Goal: Task Accomplishment & Management: Manage account settings

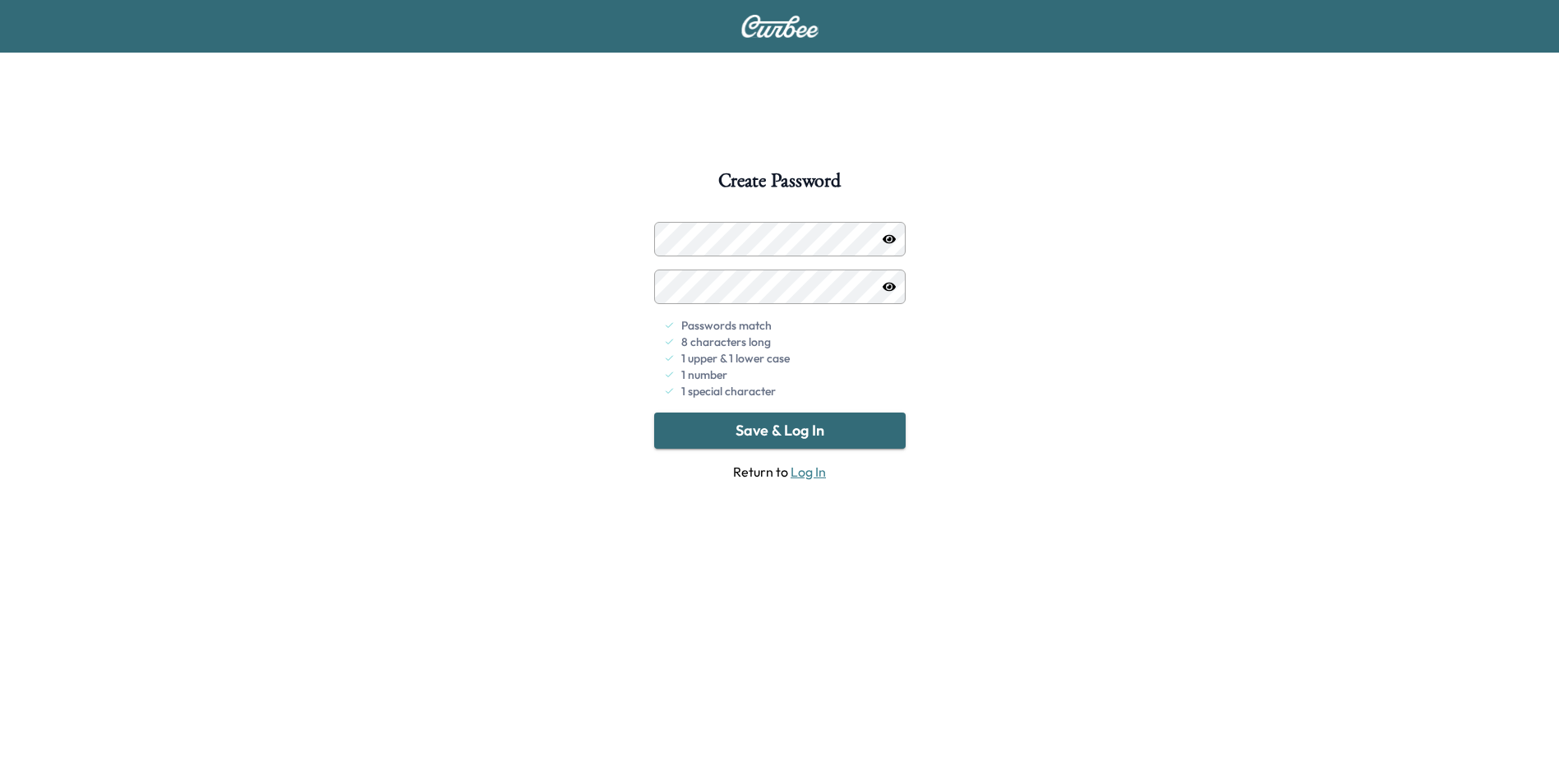
click at [803, 425] on button "Save & Log In" at bounding box center [780, 431] width 252 height 37
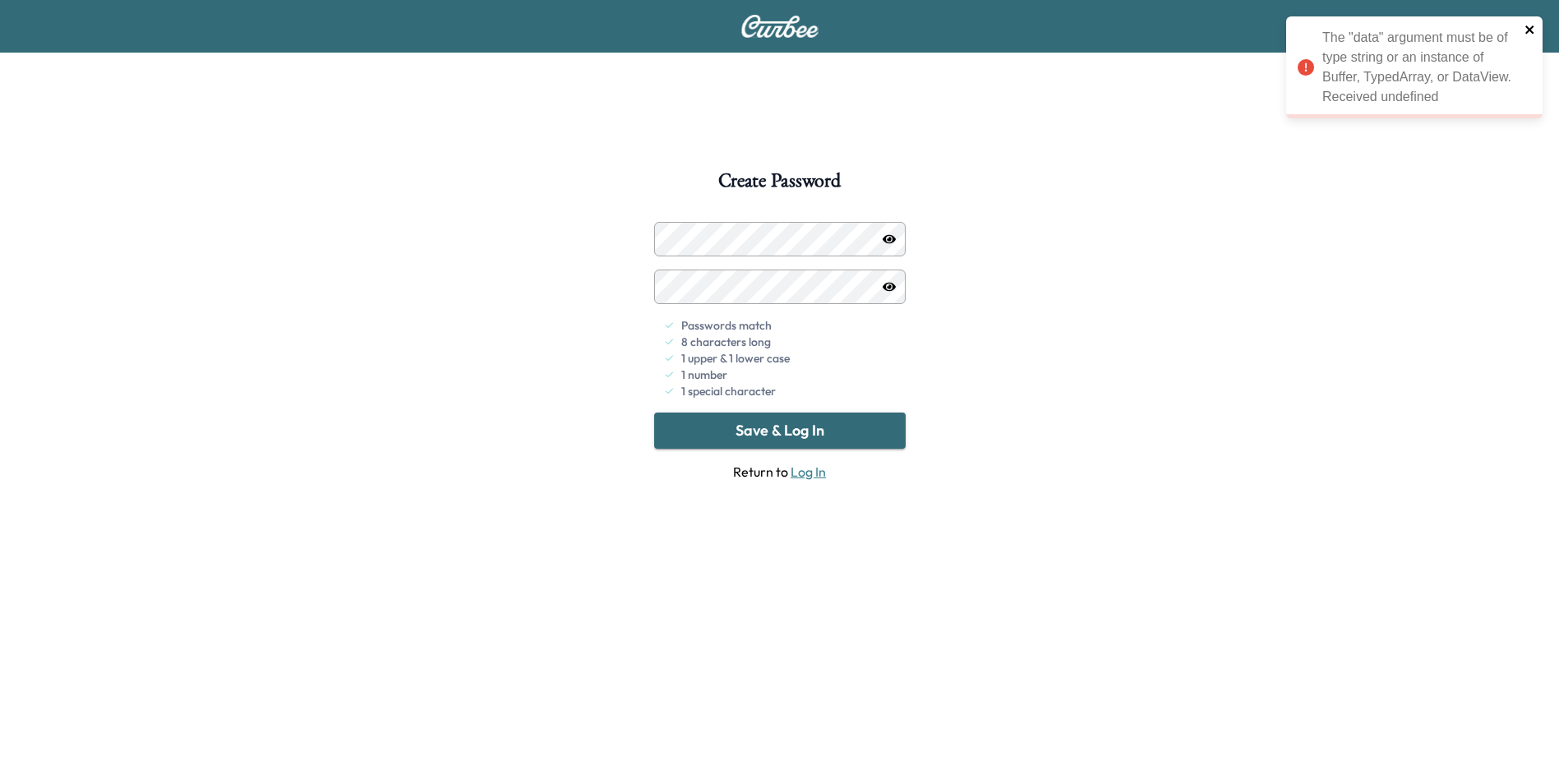
click at [1530, 27] on icon "close" at bounding box center [1530, 29] width 12 height 13
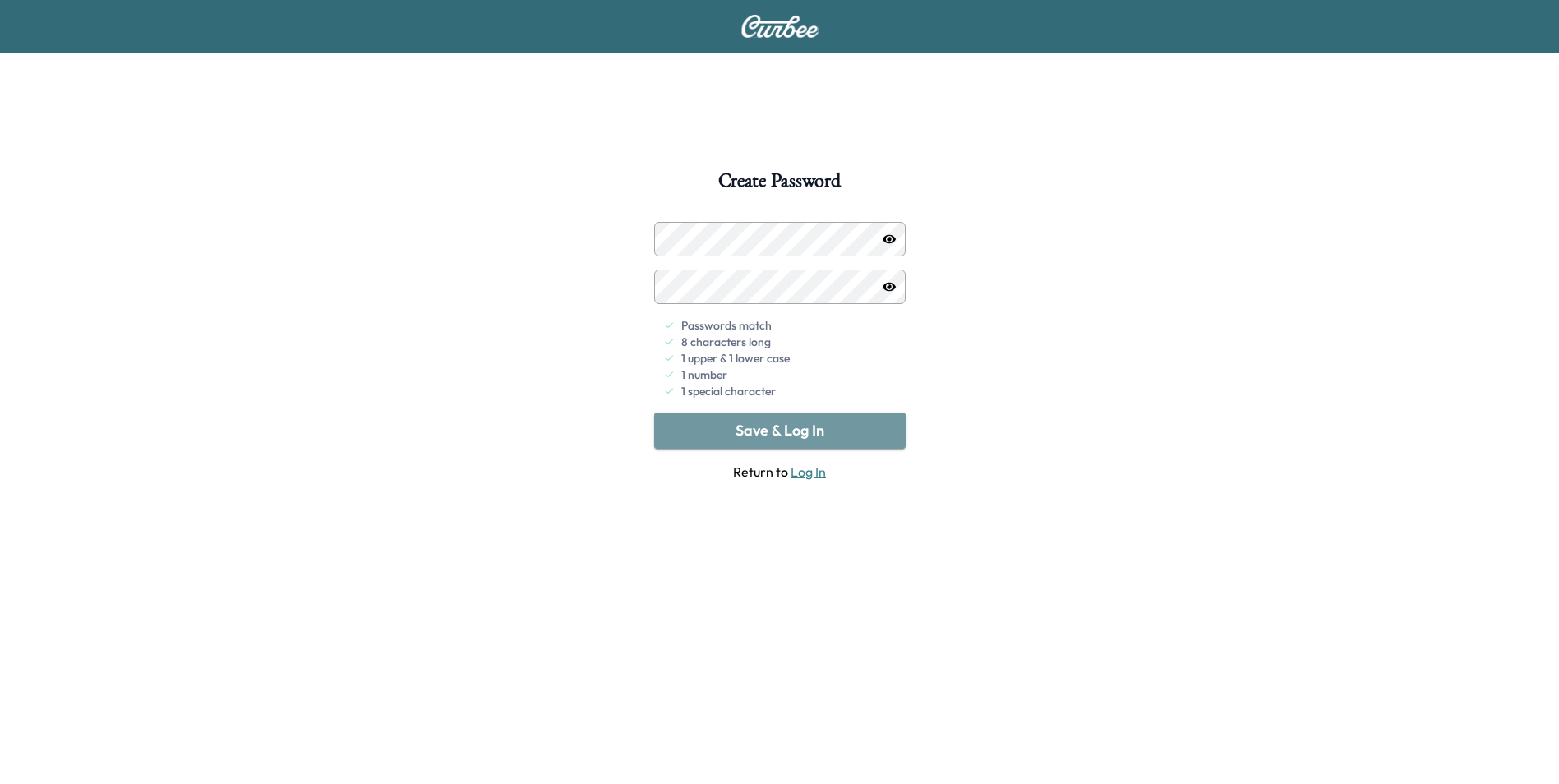
click at [832, 435] on button "Save & Log In" at bounding box center [780, 431] width 252 height 37
click at [813, 424] on button "Save & Log In" at bounding box center [780, 431] width 252 height 37
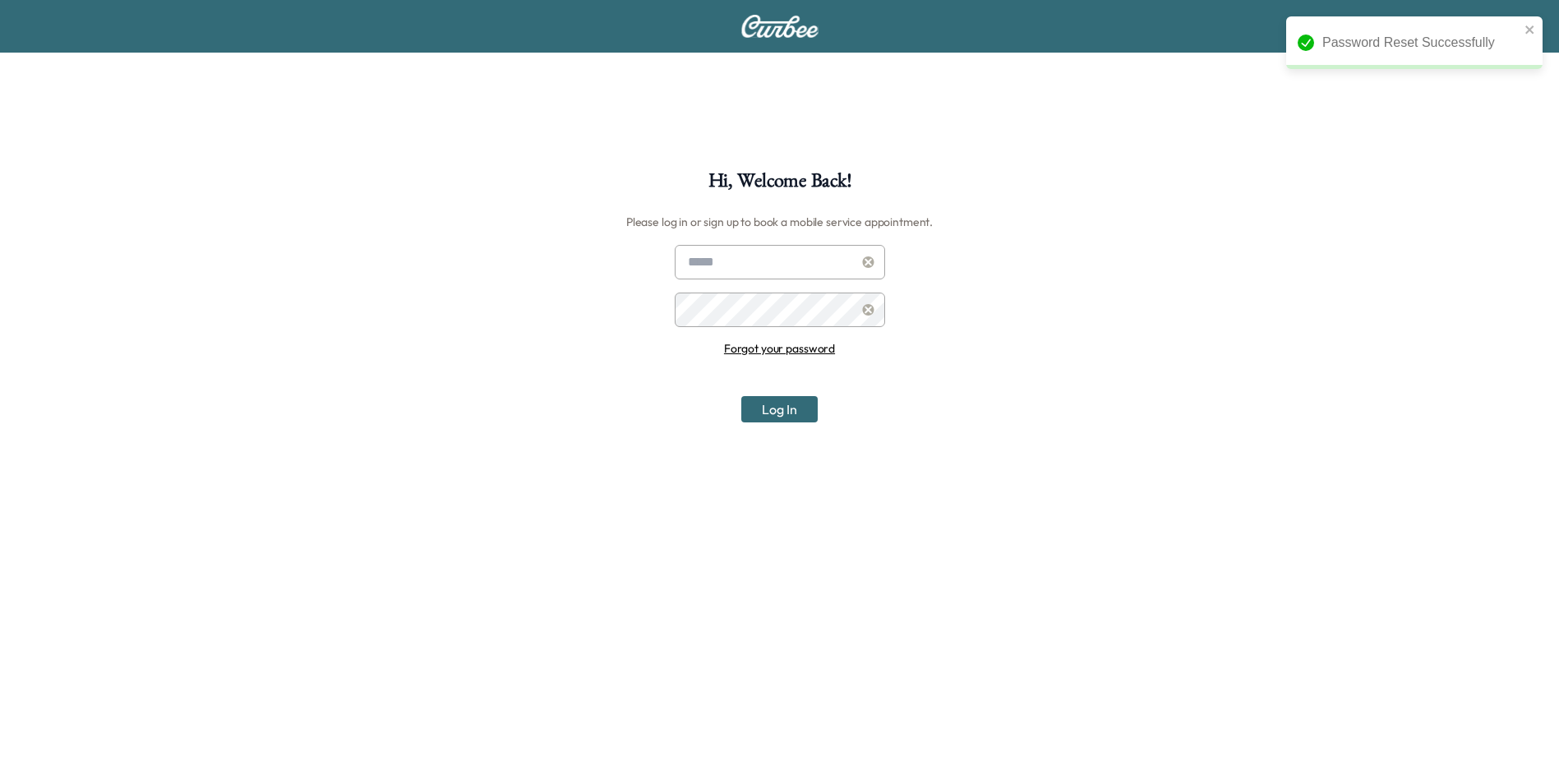
type input "**********"
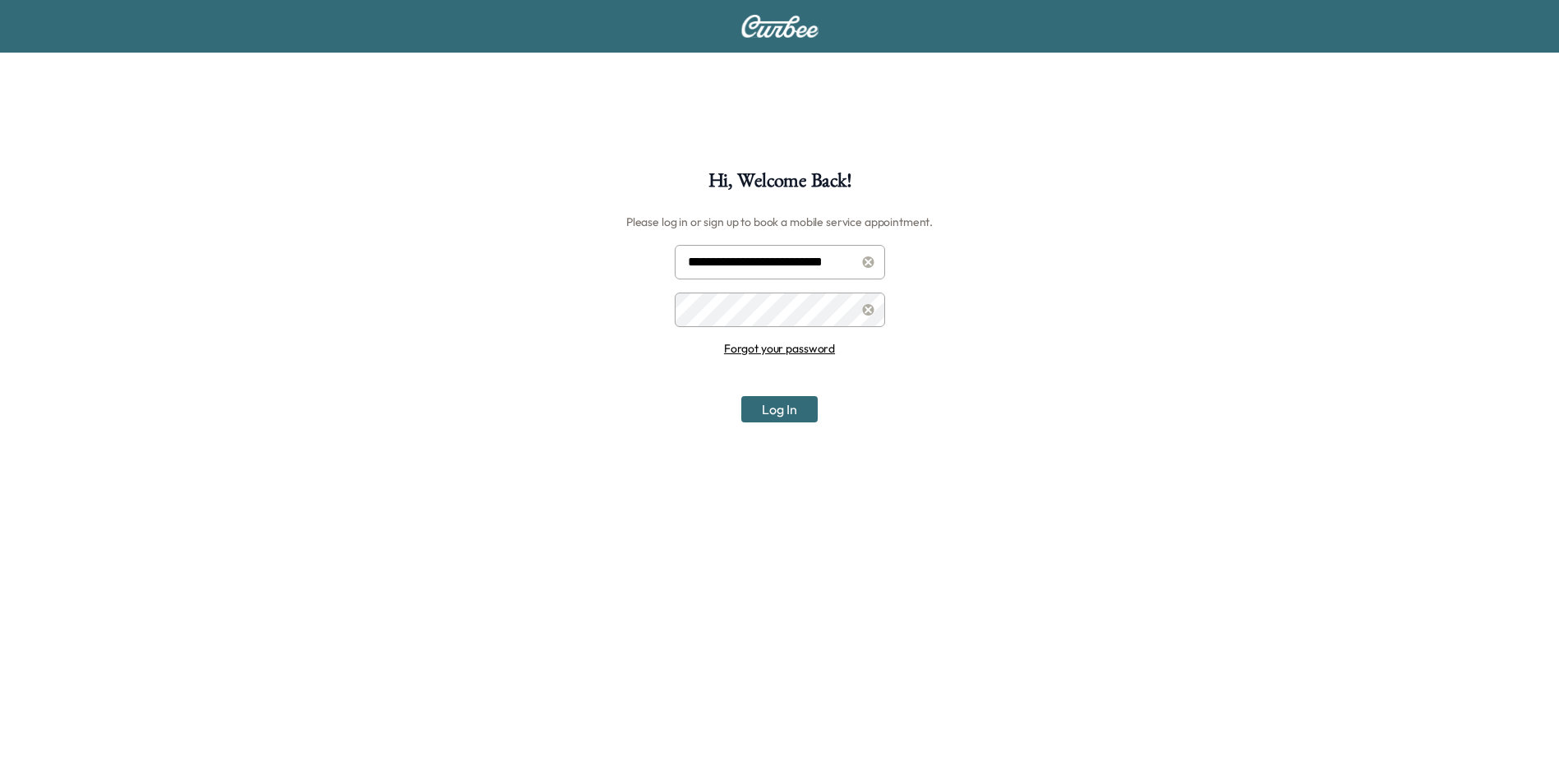
click at [780, 411] on button "Log In" at bounding box center [780, 409] width 77 height 27
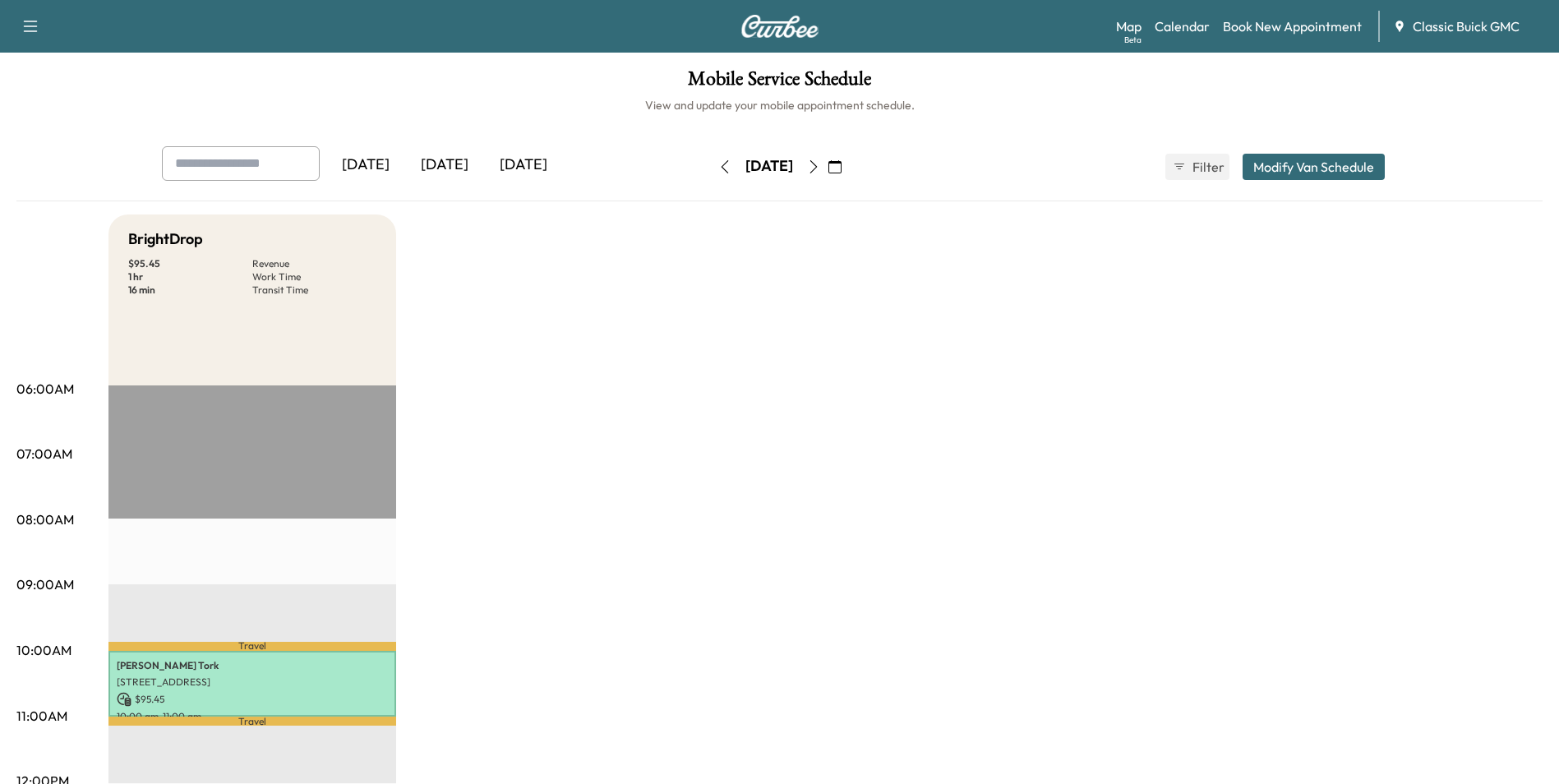
click at [546, 167] on div "Tomorrow" at bounding box center [523, 165] width 79 height 38
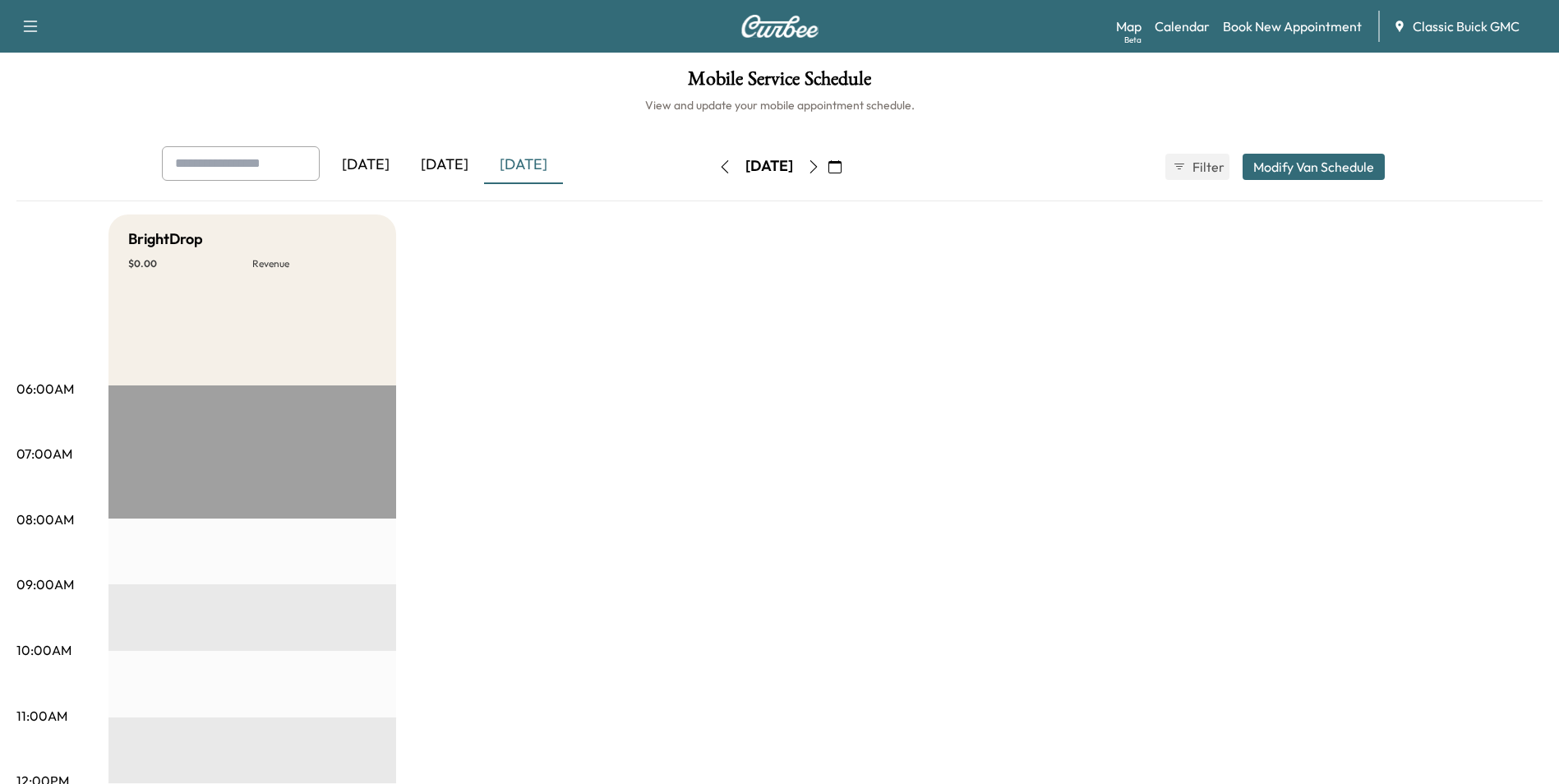
click at [456, 172] on div "Today" at bounding box center [445, 165] width 79 height 38
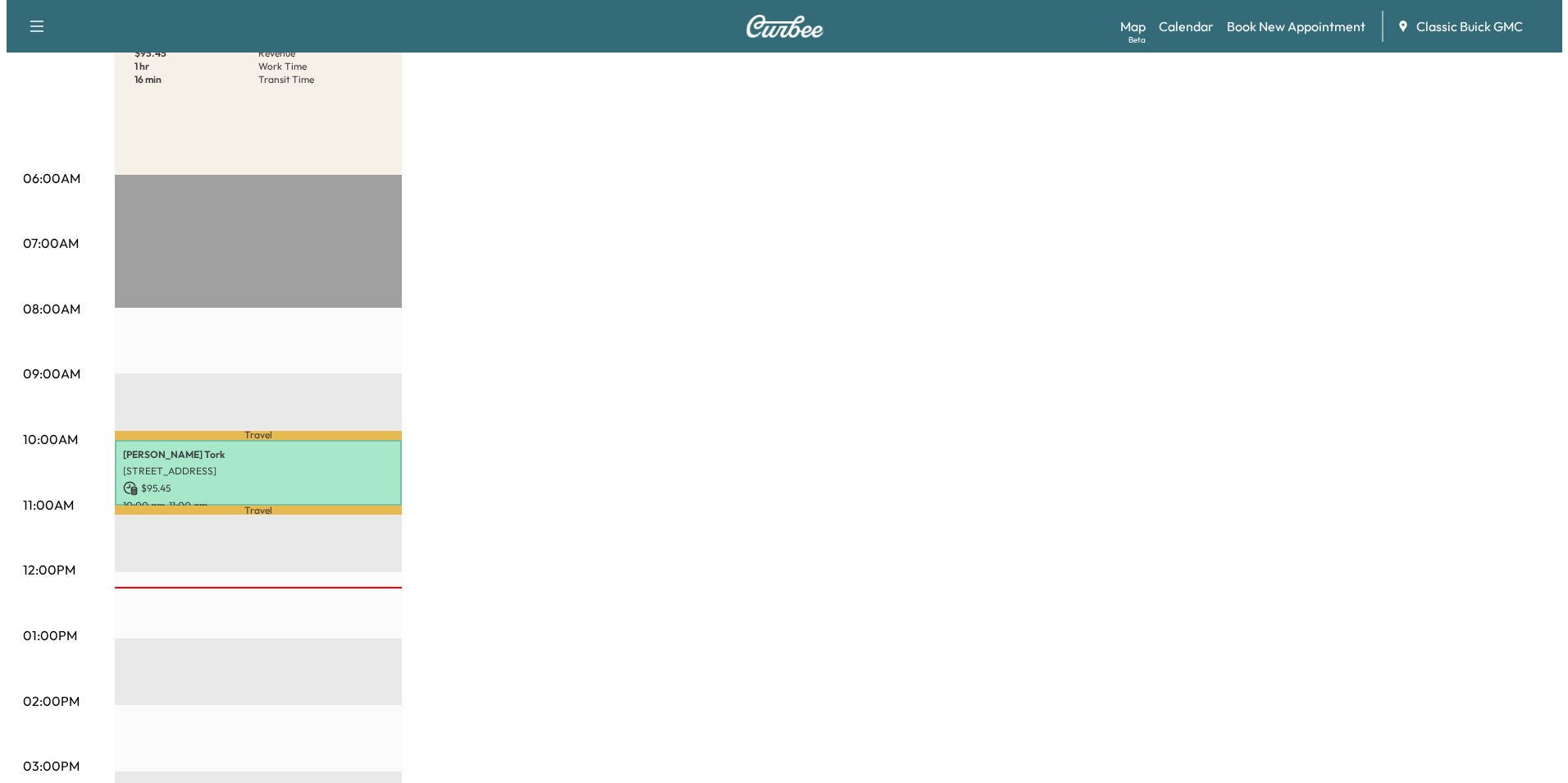
scroll to position [246, 0]
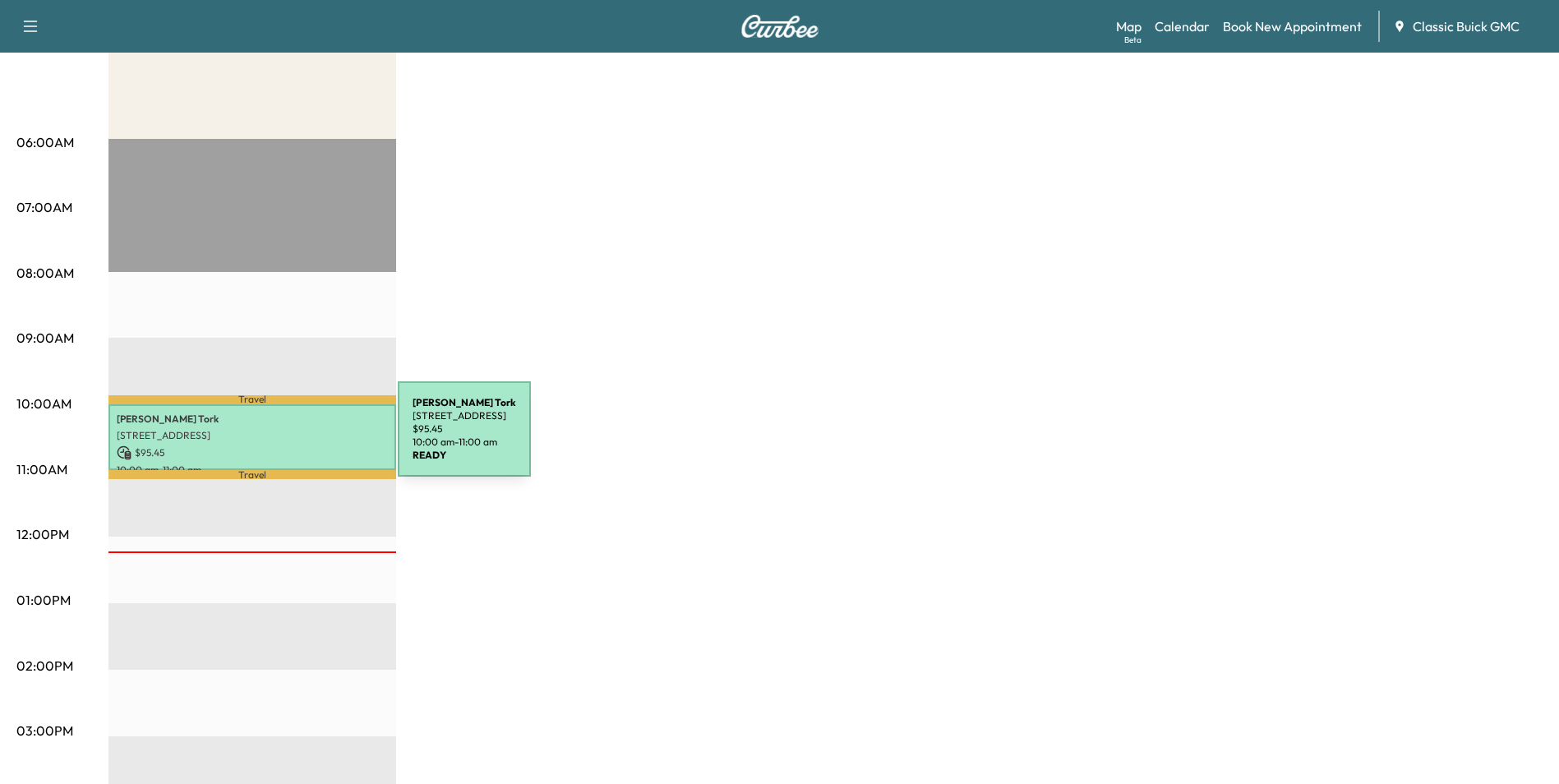
click at [274, 439] on div "Amir Tork 1600 TX-303 Spur, Arlington, TX 76010, USA $ 95.45 10:00 am - 11:00 am" at bounding box center [253, 437] width 287 height 67
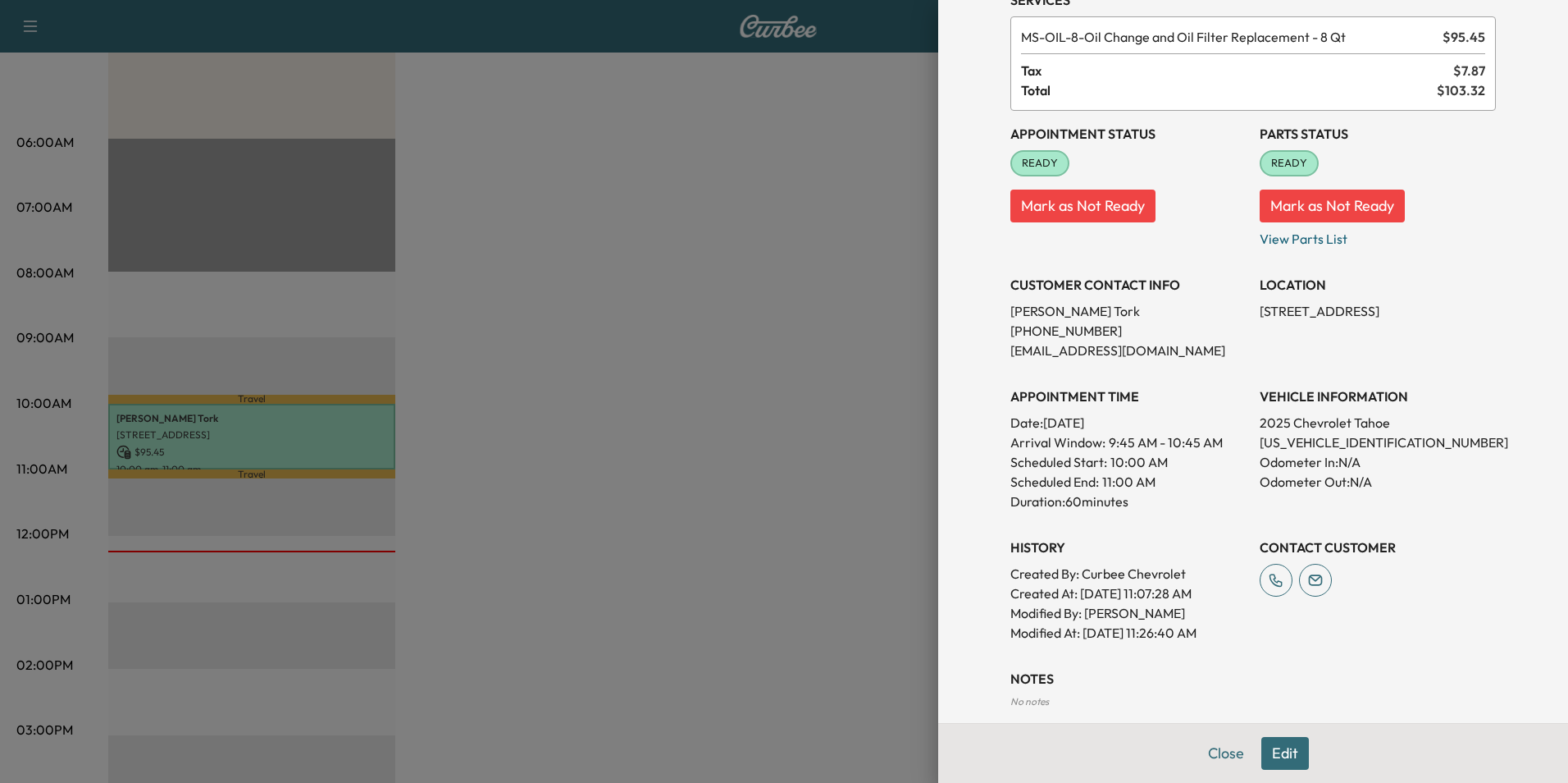
scroll to position [164, 0]
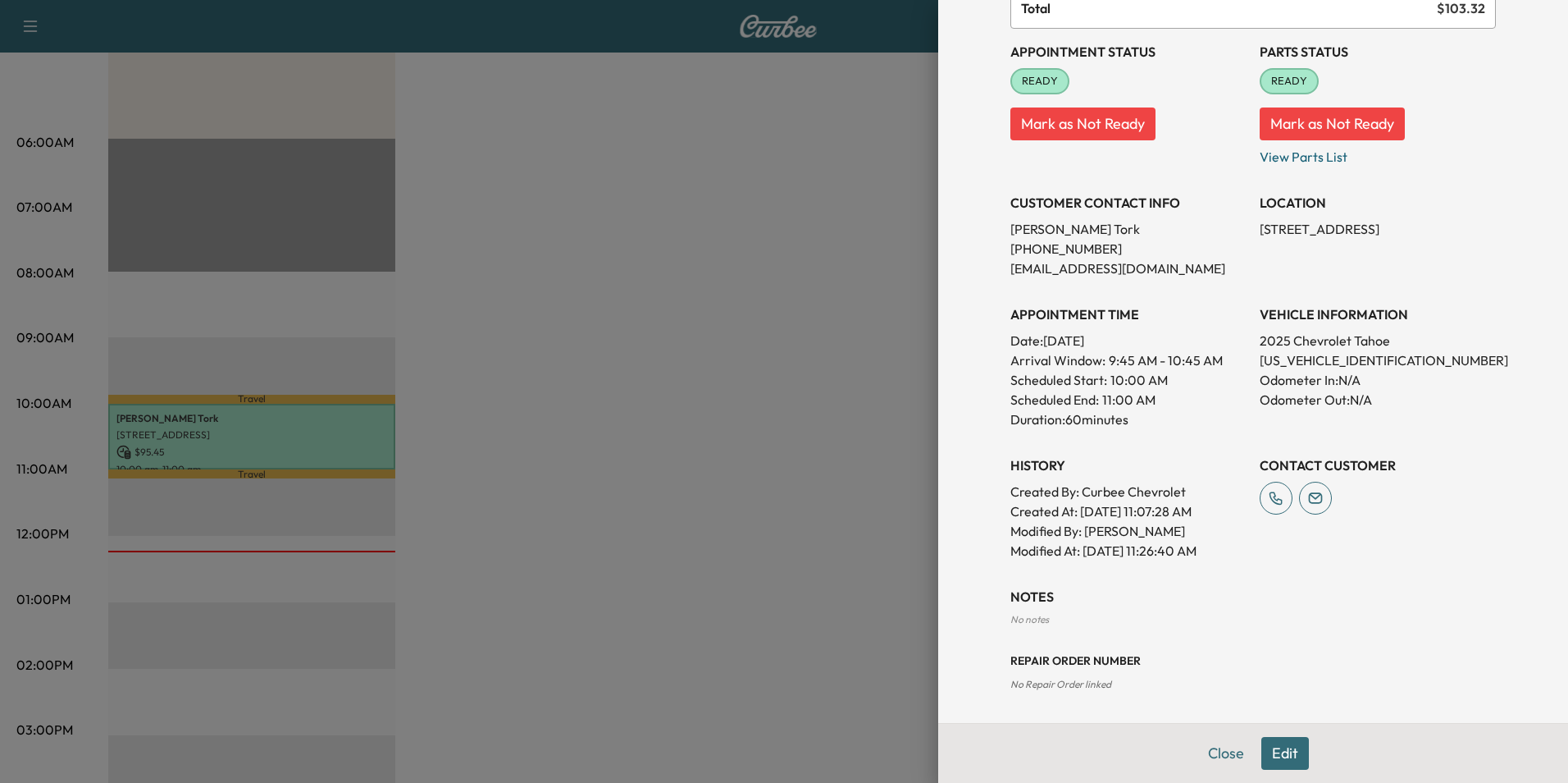
click at [1334, 355] on p "1GNS6RR83SR335831" at bounding box center [1378, 361] width 237 height 20
copy p "1GNS6RR83SR335831"
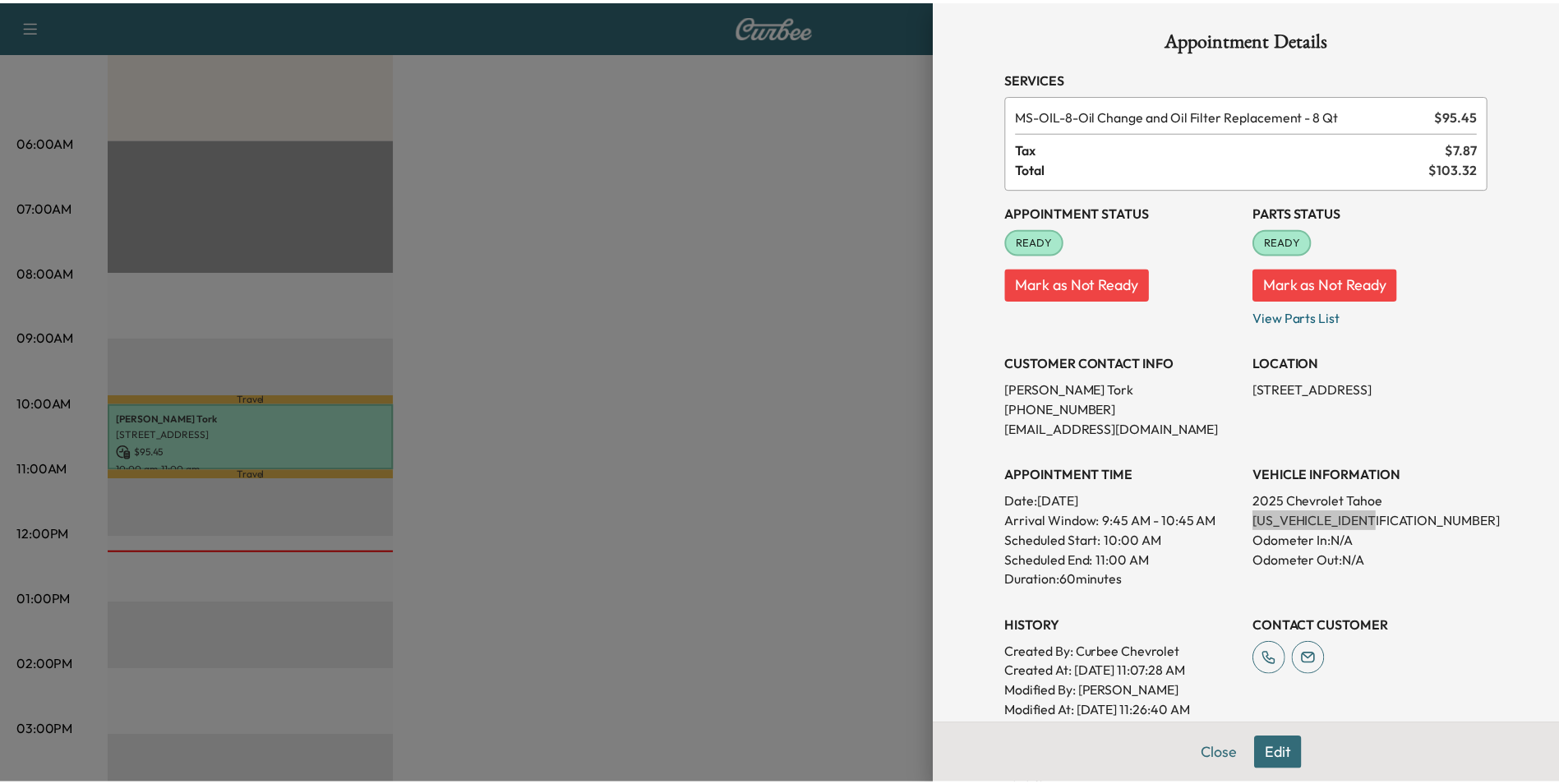
scroll to position [0, 0]
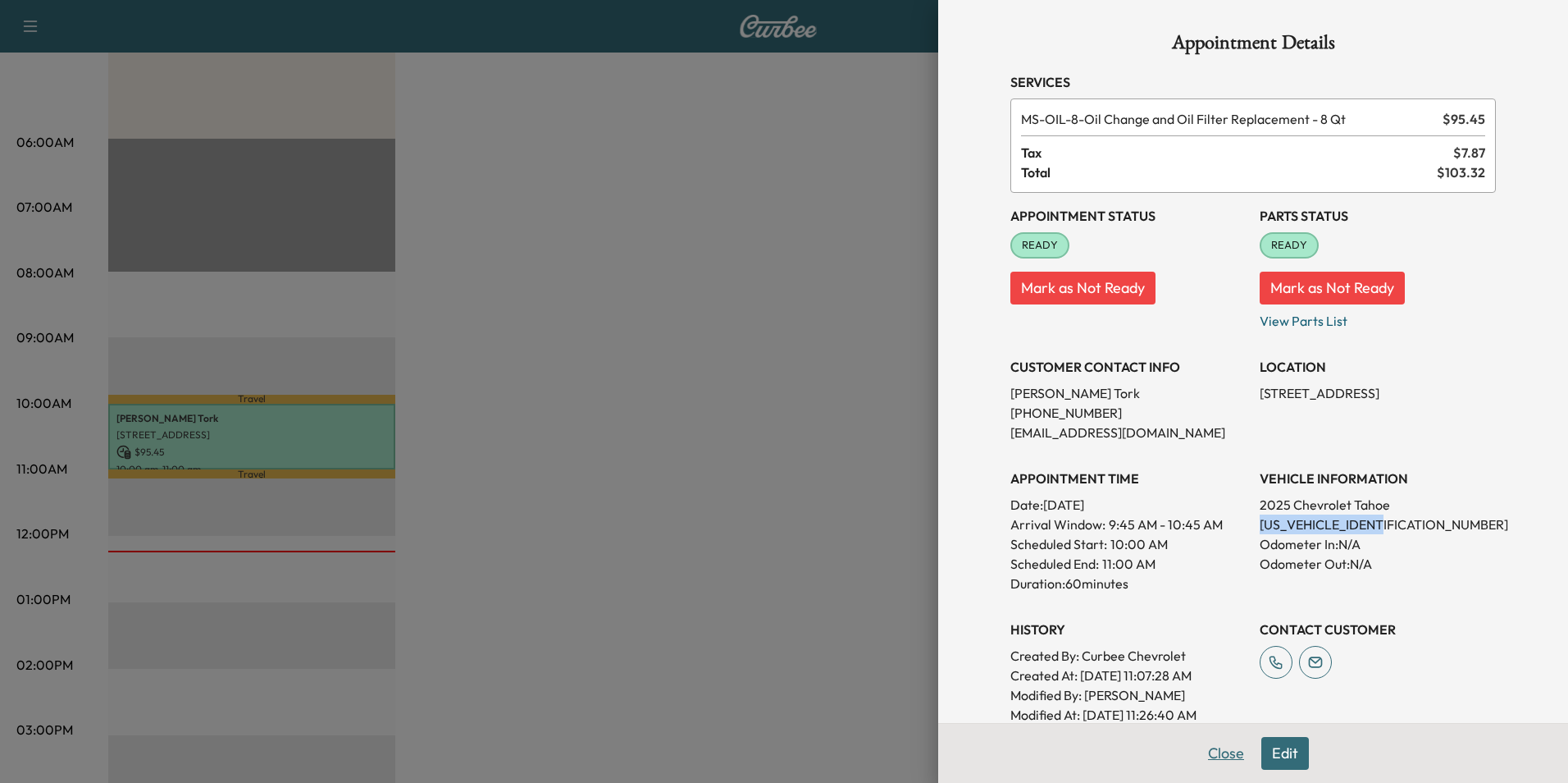
click at [1209, 754] on button "Close" at bounding box center [1226, 754] width 58 height 33
